Goal: Connect with others: Connect with others

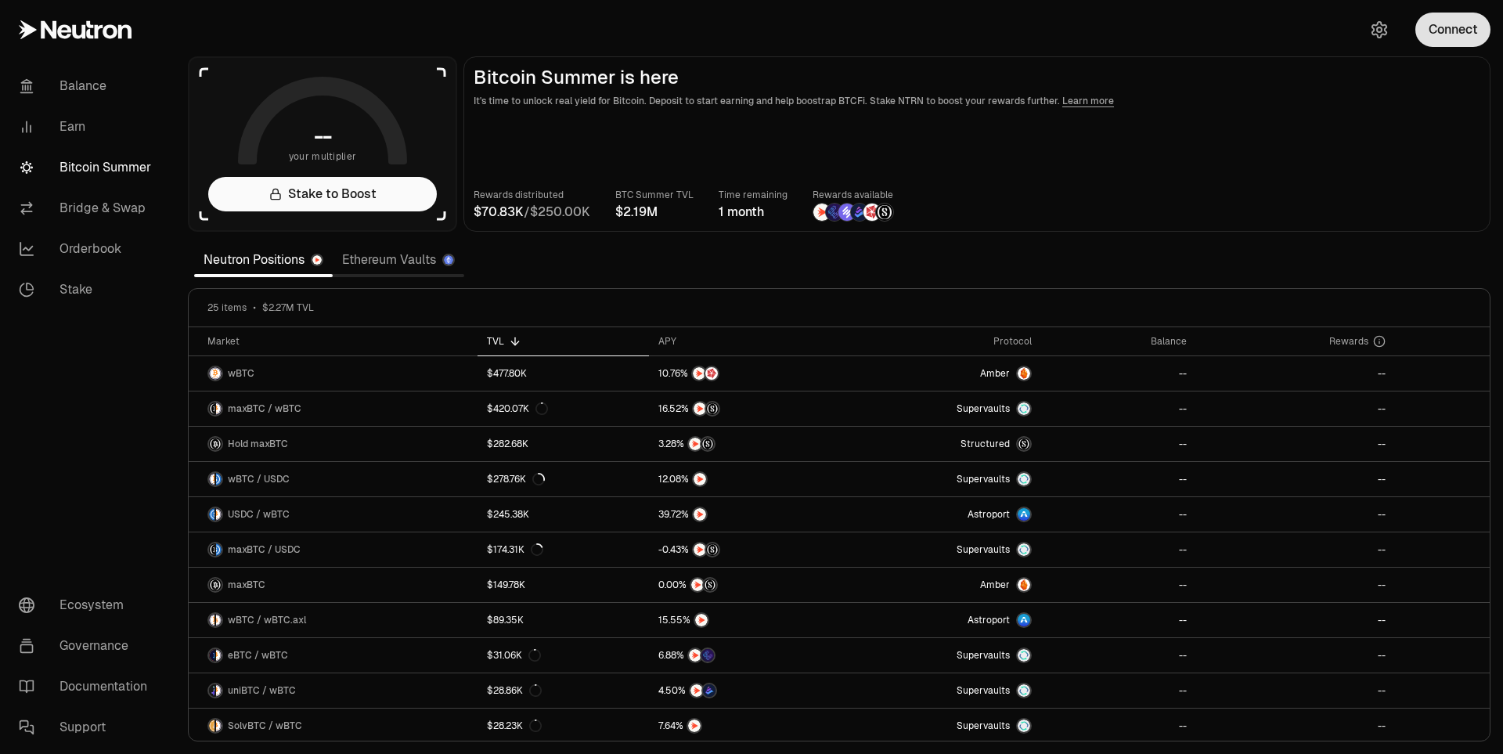
click at [1454, 34] on button "Connect" at bounding box center [1452, 30] width 75 height 34
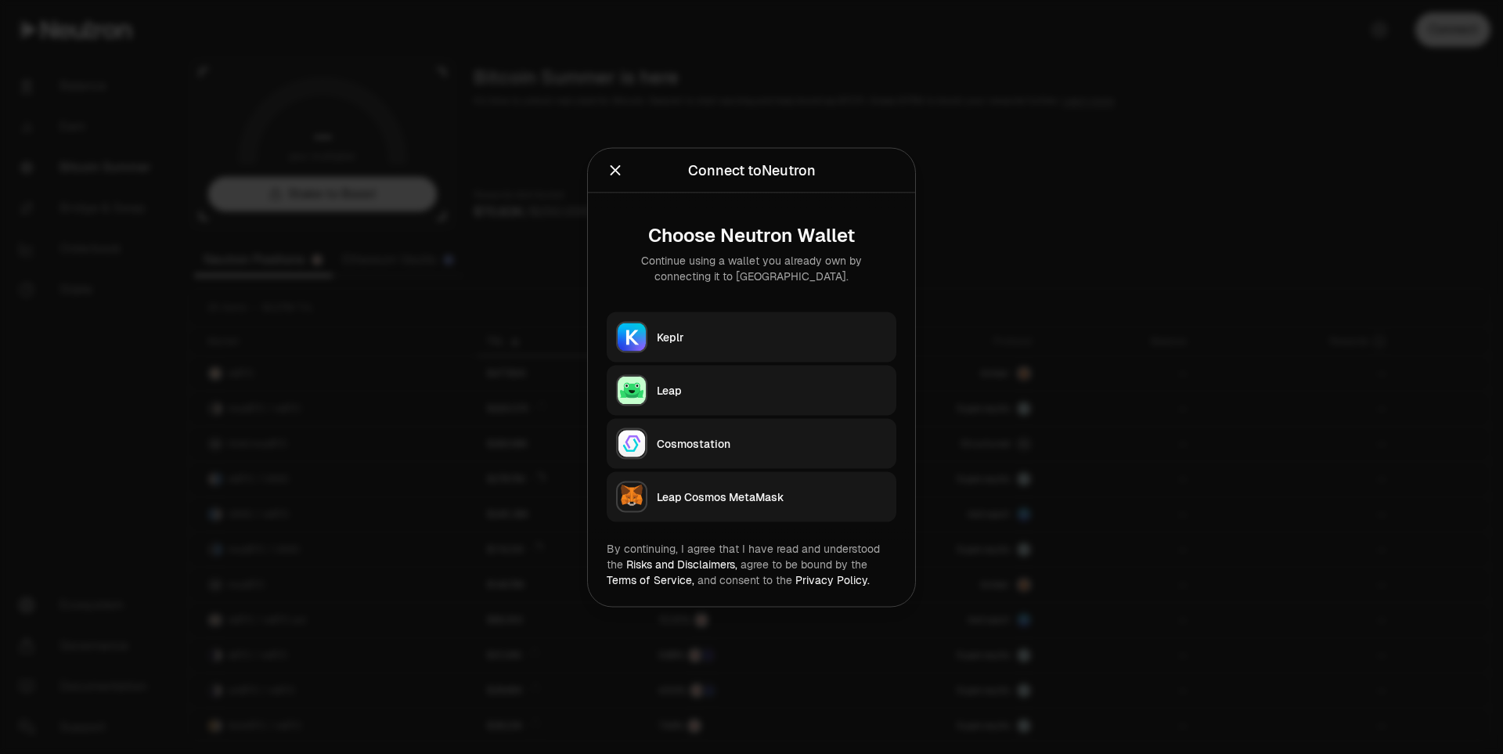
click at [758, 340] on div "Keplr" at bounding box center [772, 337] width 230 height 16
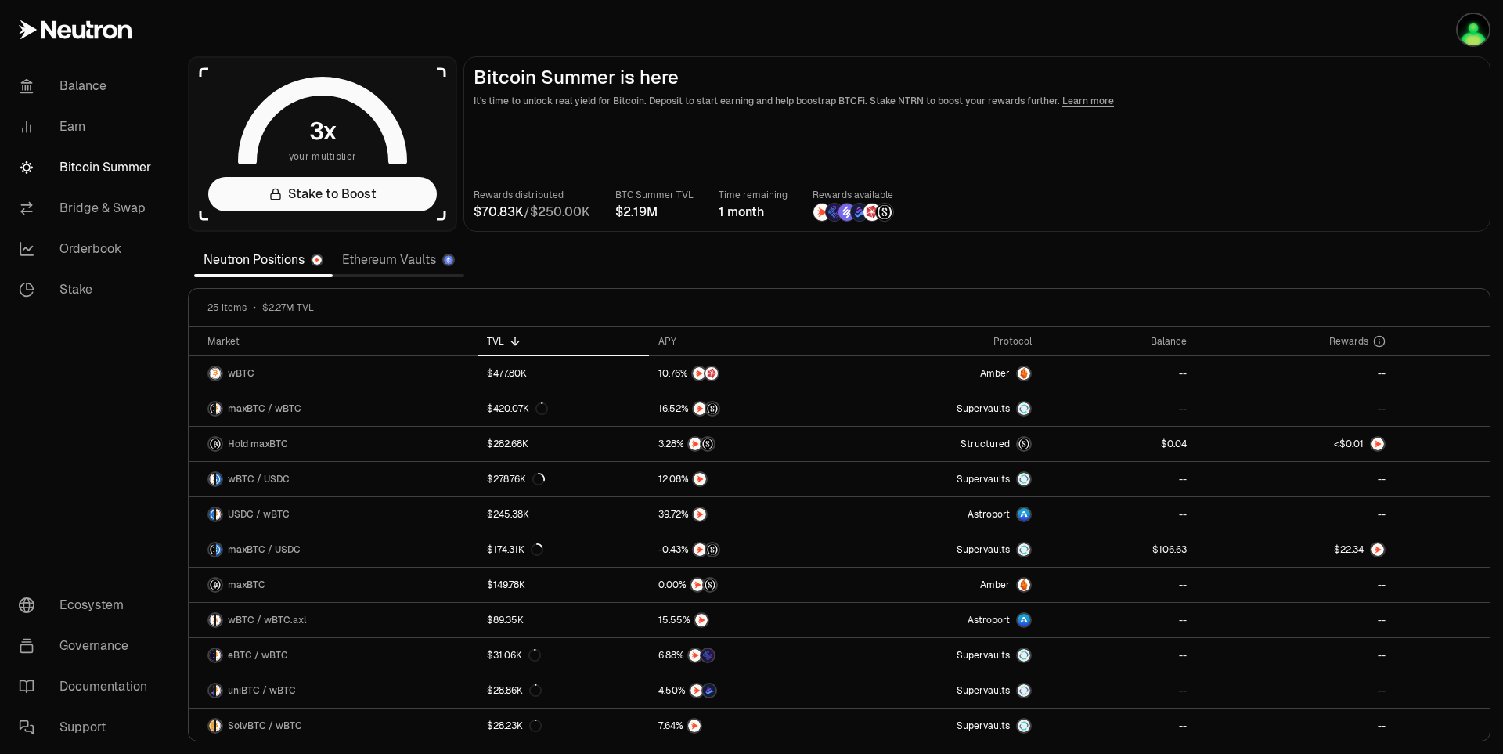
click at [1410, 196] on div "Rewards distributed / BTC Summer TVL Time remaining 1 month Rewards available" at bounding box center [976, 204] width 1006 height 34
click at [1370, 216] on div "Rewards distributed / BTC Summer TVL Time remaining 1 month Rewards available" at bounding box center [976, 204] width 1006 height 34
click at [1110, 165] on main "Bitcoin Summer is here It's time to unlock real yield for Bitcoin. Deposit to s…" at bounding box center [976, 143] width 1027 height 175
click at [1272, 131] on main "Bitcoin Summer is here It's time to unlock real yield for Bitcoin. Deposit to s…" at bounding box center [976, 143] width 1027 height 175
click at [1212, 161] on main "Bitcoin Summer is here It's time to unlock real yield for Bitcoin. Deposit to s…" at bounding box center [976, 143] width 1027 height 175
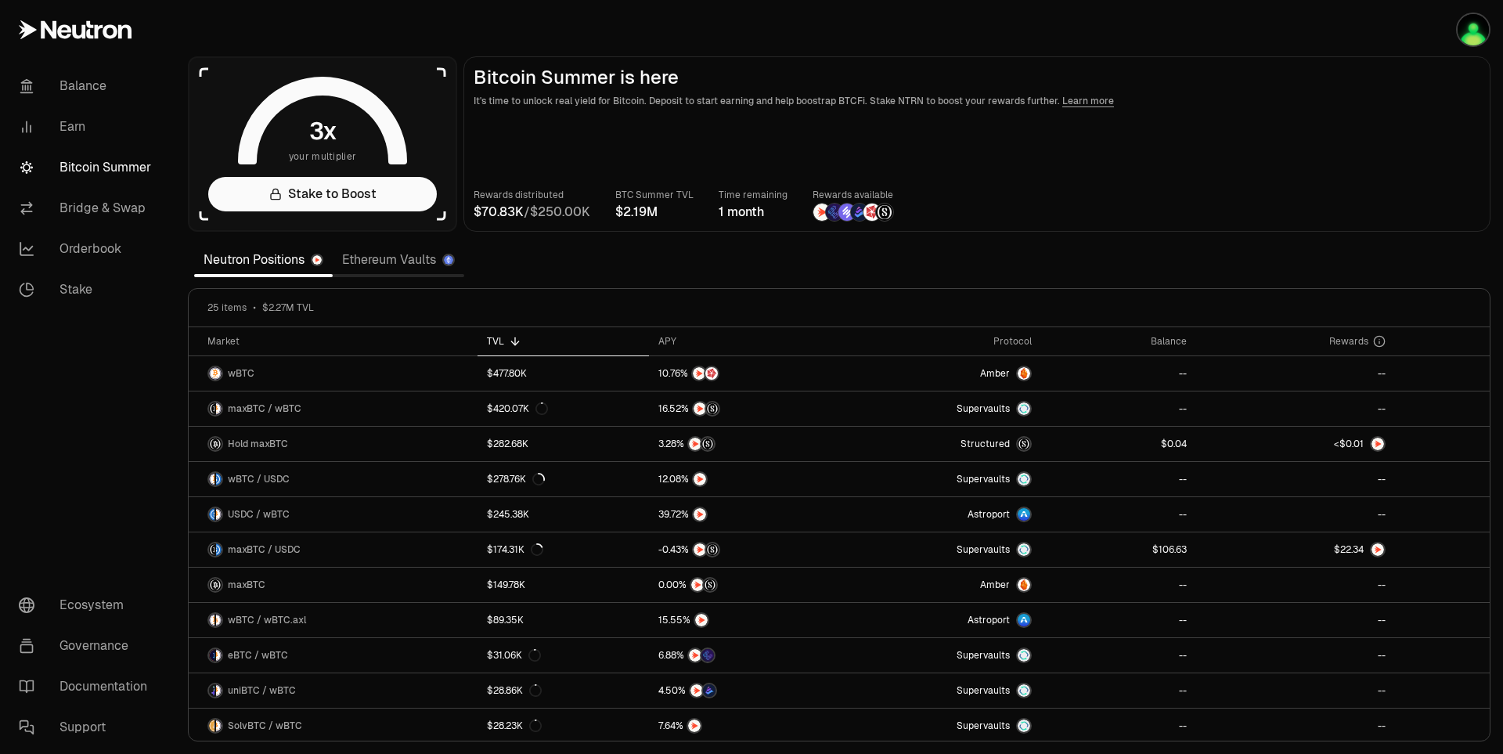
click at [1274, 164] on main "Bitcoin Summer is here It's time to unlock real yield for Bitcoin. Deposit to s…" at bounding box center [976, 143] width 1027 height 175
click at [1331, 191] on div "Rewards distributed / BTC Summer TVL Time remaining 1 month Rewards available" at bounding box center [976, 204] width 1006 height 34
click at [1423, 196] on div "Rewards distributed / BTC Summer TVL Time remaining 1 month Rewards available" at bounding box center [976, 204] width 1006 height 34
